Goal: Check status

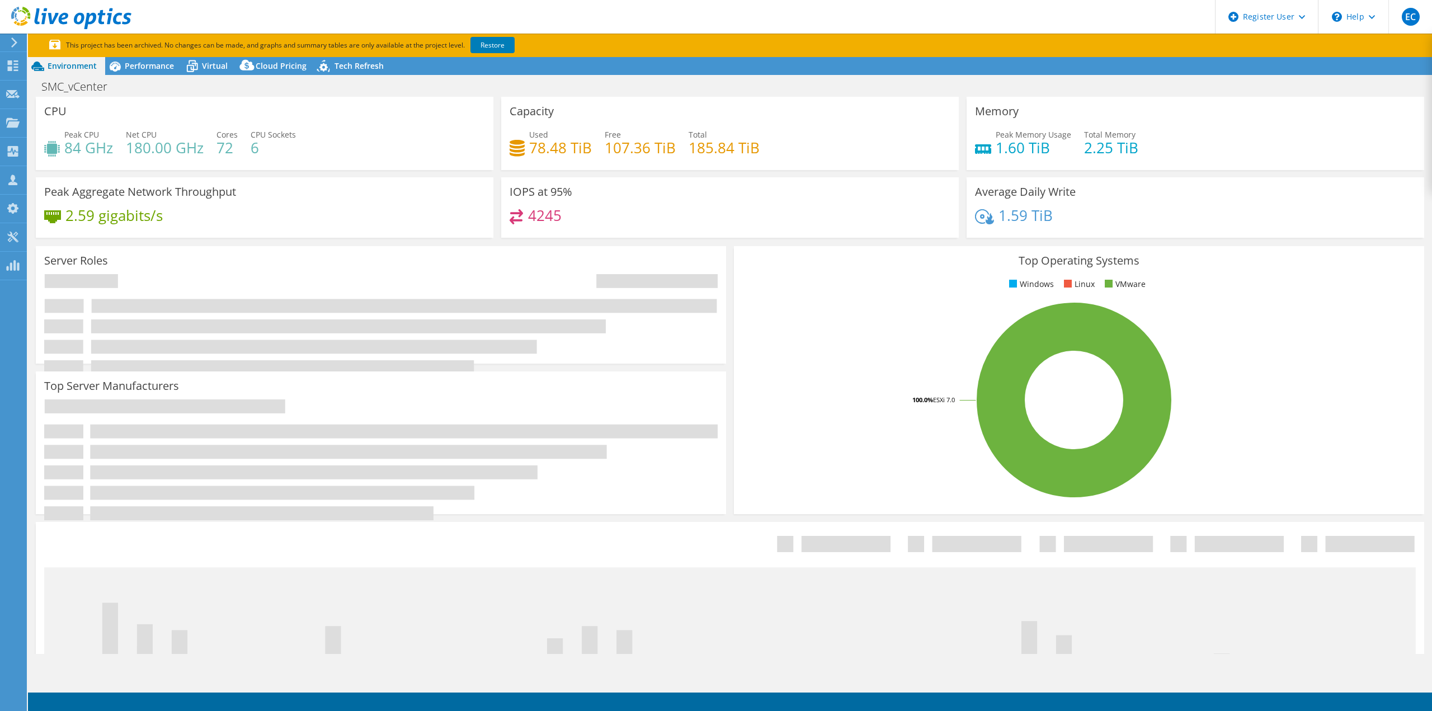
select select "USEast"
select select "USD"
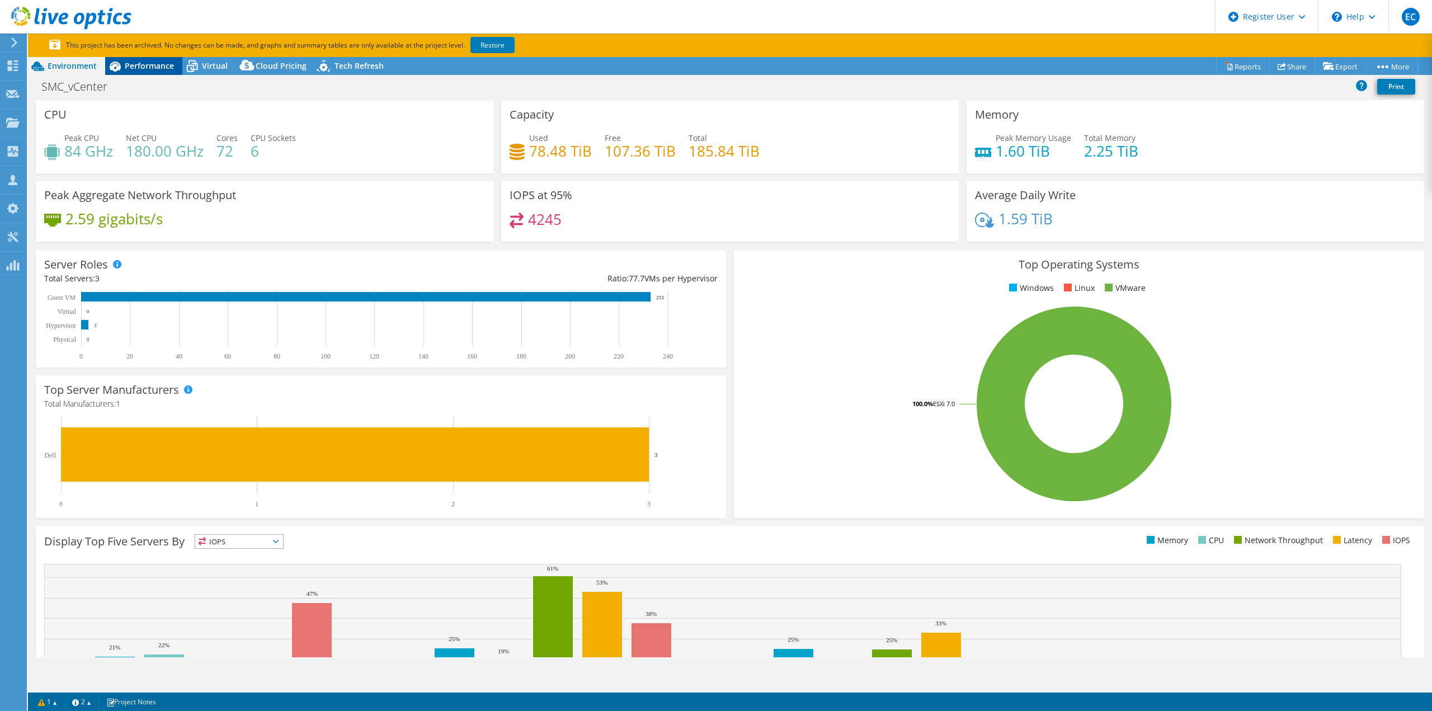
click at [158, 67] on span "Performance" at bounding box center [149, 65] width 49 height 11
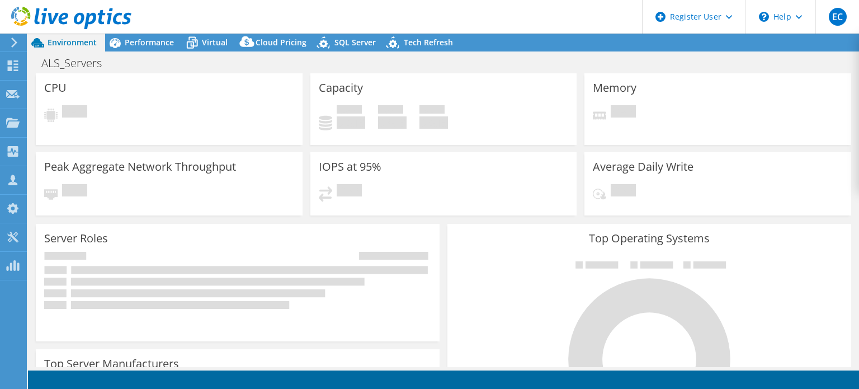
select select "USD"
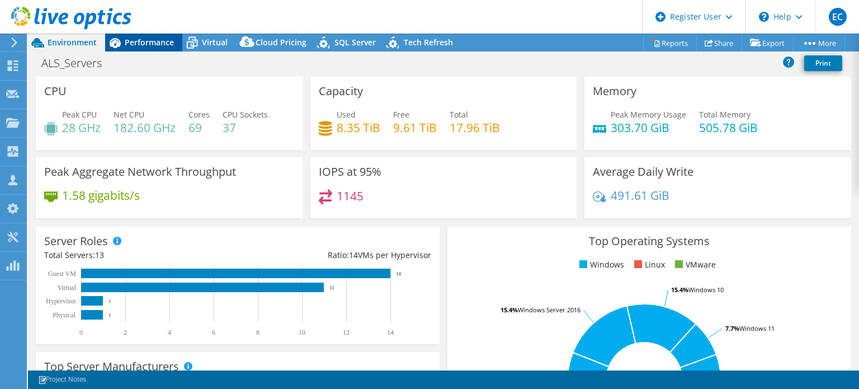
click at [150, 46] on span "Performance" at bounding box center [149, 42] width 49 height 11
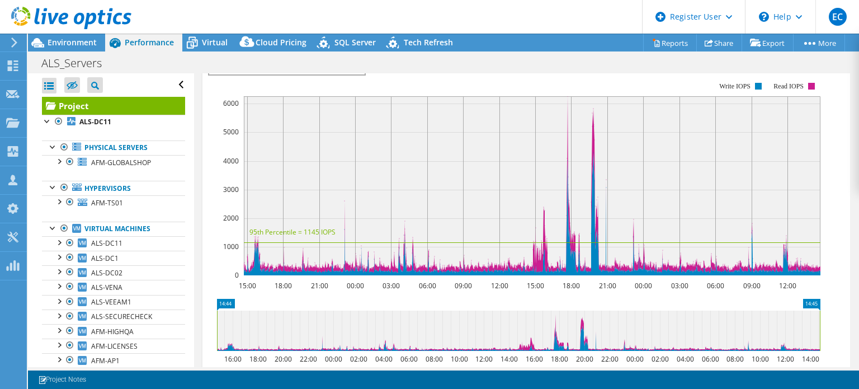
scroll to position [112, 0]
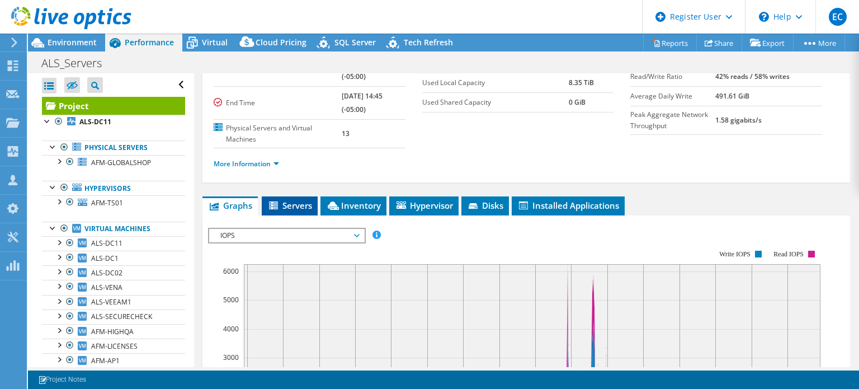
click at [291, 196] on li "Servers" at bounding box center [290, 205] width 56 height 19
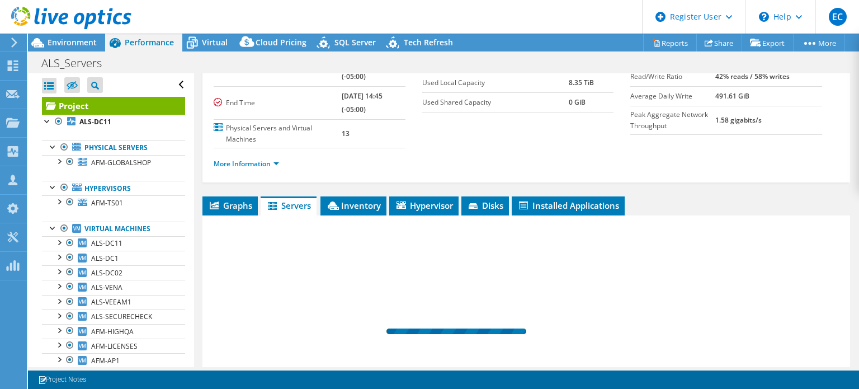
click at [295, 200] on span "Servers" at bounding box center [288, 205] width 45 height 11
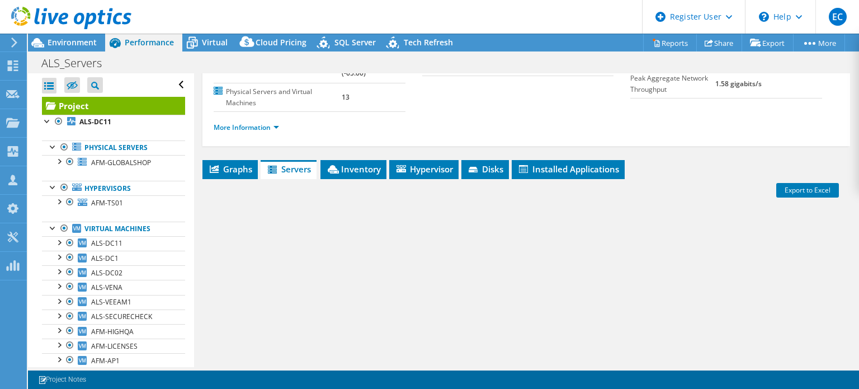
scroll to position [224, 0]
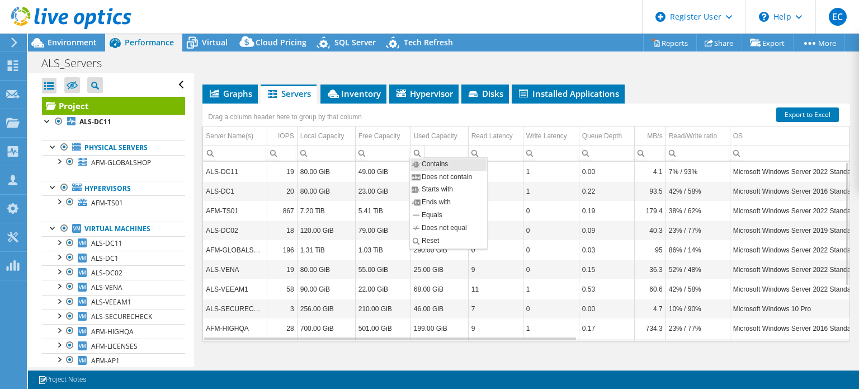
click at [327, 76] on div "Project Details Prepared for: [PERSON_NAME], [EMAIL_ADDRESS][DOMAIN_NAME] Accou…" at bounding box center [526, 117] width 665 height 534
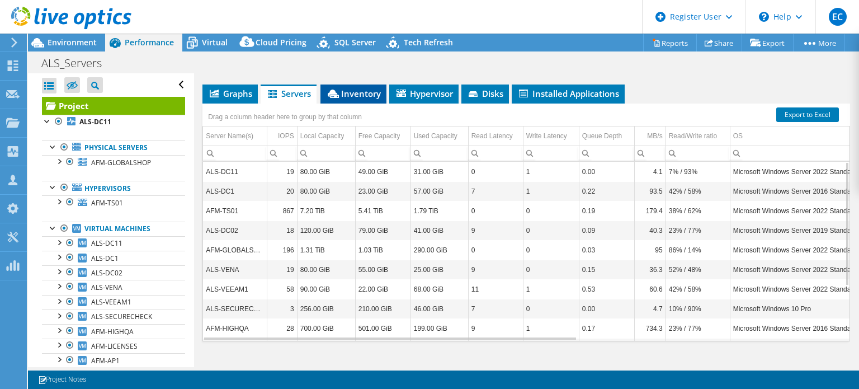
click at [335, 90] on icon at bounding box center [333, 94] width 11 height 8
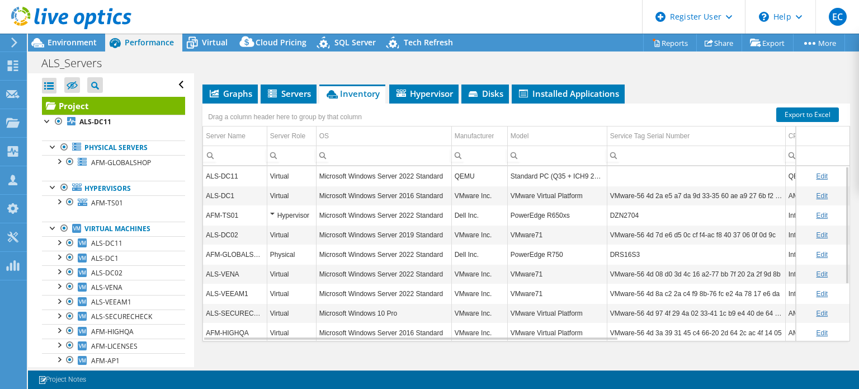
click at [619, 253] on td "DRS16S3" at bounding box center [696, 254] width 178 height 20
